Goal: Information Seeking & Learning: Learn about a topic

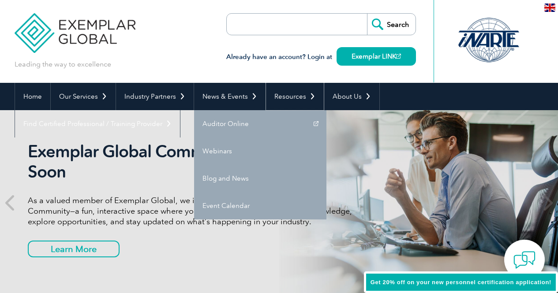
click at [282, 96] on link "Resources" at bounding box center [295, 96] width 58 height 27
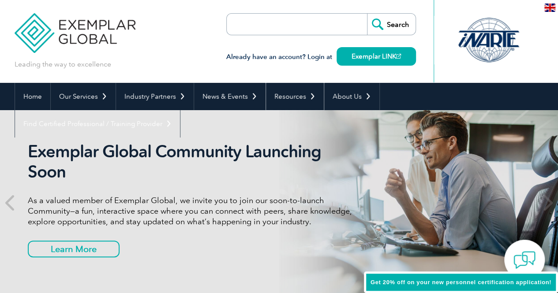
click at [282, 96] on link "Resources" at bounding box center [295, 96] width 58 height 27
click at [304, 96] on link "Resources" at bounding box center [295, 96] width 58 height 27
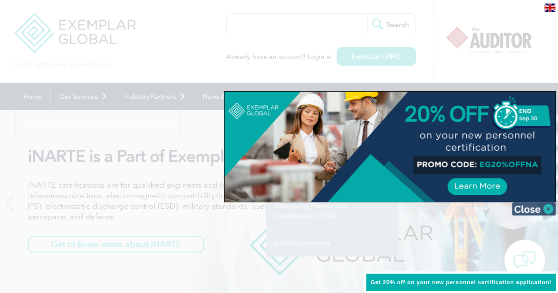
click at [547, 210] on img at bounding box center [534, 208] width 44 height 13
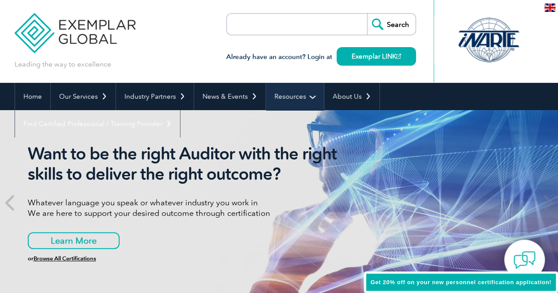
click at [285, 96] on link "Resources" at bounding box center [295, 96] width 58 height 27
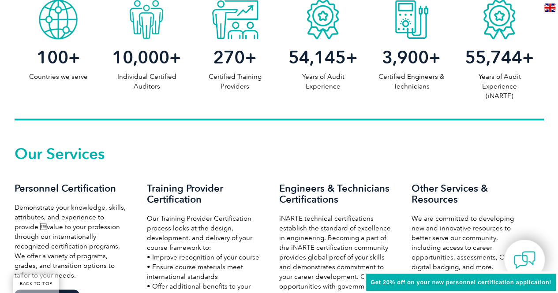
scroll to position [573, 0]
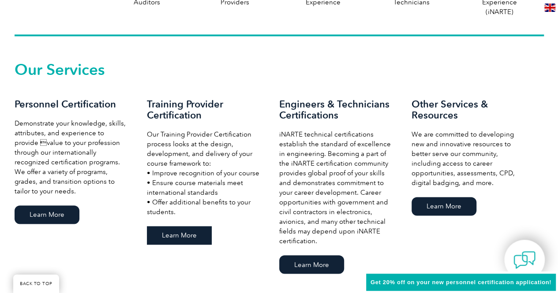
click at [186, 234] on link "Learn More" at bounding box center [179, 235] width 65 height 19
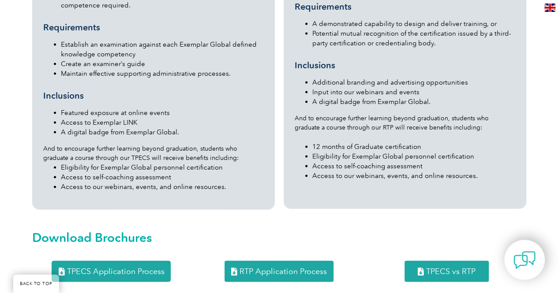
scroll to position [872, 0]
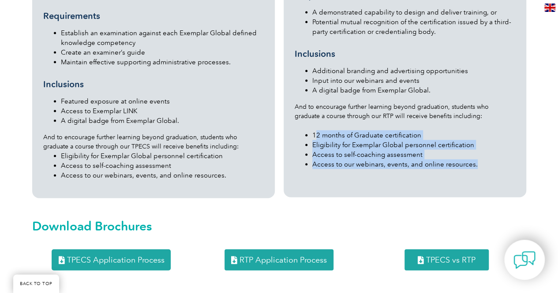
drag, startPoint x: 314, startPoint y: 114, endPoint x: 478, endPoint y: 144, distance: 166.7
click at [478, 144] on ul "12 months of Graduate certification Eligibility for Exemplar Global personnel c…" at bounding box center [405, 145] width 221 height 49
click at [431, 161] on div "Recognised Training Provider (RTP) Our Recognized Training Provider (RTP) progr…" at bounding box center [405, 13] width 243 height 367
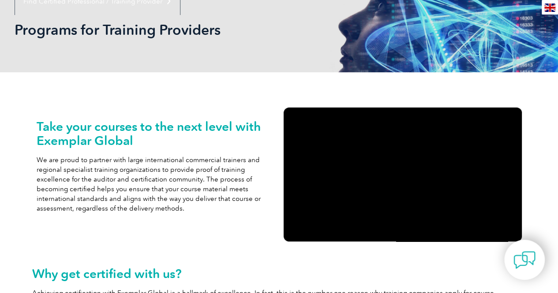
scroll to position [0, 0]
